Goal: Task Accomplishment & Management: Manage account settings

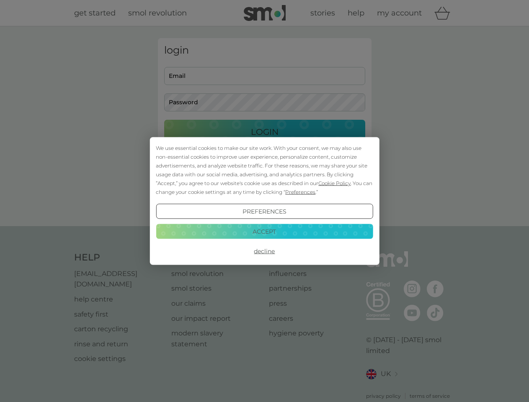
click at [334, 183] on span "Cookie Policy" at bounding box center [334, 183] width 32 height 6
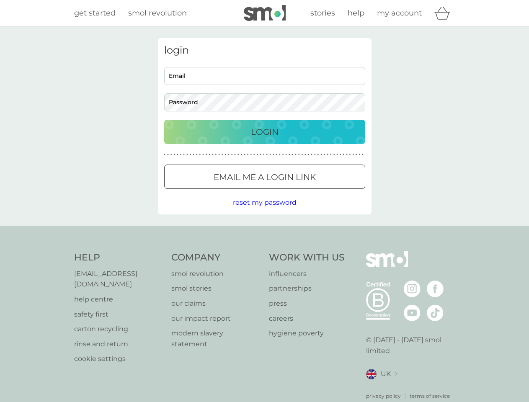
click at [299, 192] on div "login Email Password Login ● ● ● ● ● ● ● ● ● ● ● ● ● ● ● ● ● ● ● ● ● ● ● ● ● ● …" at bounding box center [264, 126] width 213 height 176
click at [264, 211] on div "login Email Password Login ● ● ● ● ● ● ● ● ● ● ● ● ● ● ● ● ● ● ● ● ● ● ● ● ● ● …" at bounding box center [264, 126] width 213 height 176
click at [264, 251] on div "Help [EMAIL_ADDRESS][DOMAIN_NAME] help centre safety first carton recycling rin…" at bounding box center [264, 325] width 381 height 149
click at [264, 231] on div "Help [EMAIL_ADDRESS][DOMAIN_NAME] help centre safety first carton recycling rin…" at bounding box center [264, 325] width 529 height 199
